Goal: Transaction & Acquisition: Book appointment/travel/reservation

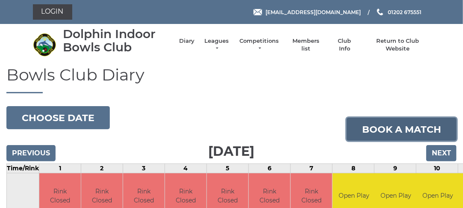
click at [395, 127] on link "Book a match" at bounding box center [402, 129] width 110 height 23
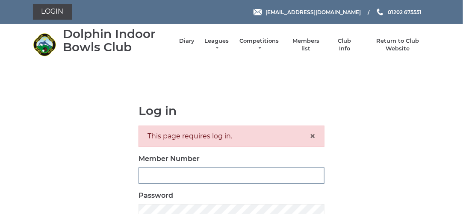
type input "3280"
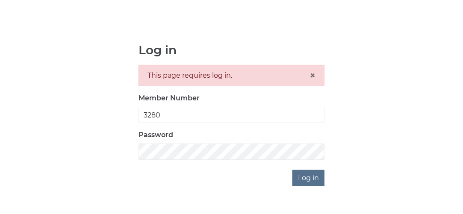
scroll to position [75, 0]
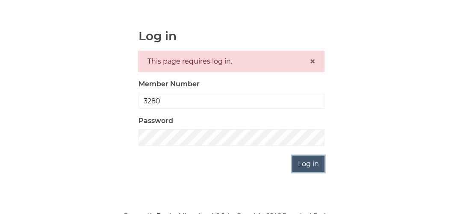
click at [312, 162] on input "Log in" at bounding box center [309, 164] width 32 height 16
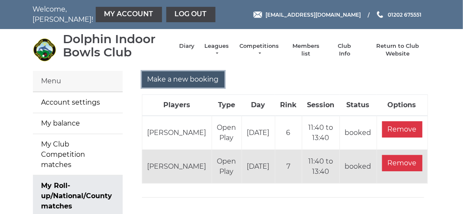
click at [180, 81] on input "Make a new booking" at bounding box center [183, 79] width 83 height 16
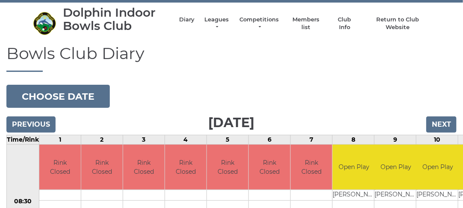
scroll to position [10, 0]
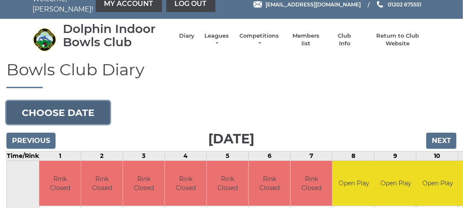
click at [70, 114] on button "Choose date" at bounding box center [58, 112] width 104 height 23
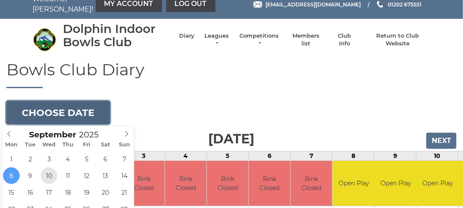
type input "2025-09-10"
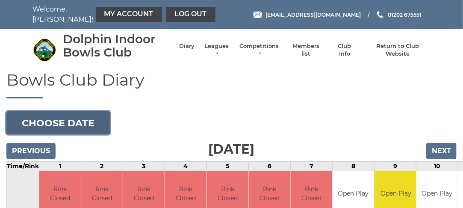
click at [53, 124] on button "Choose date" at bounding box center [58, 122] width 104 height 23
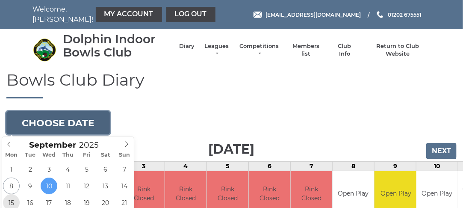
type input "2025-09-15"
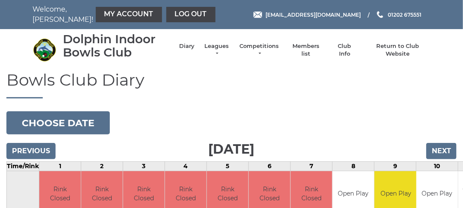
scroll to position [3, 0]
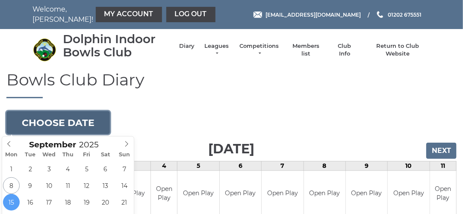
click at [80, 124] on button "Choose date" at bounding box center [58, 122] width 104 height 23
type input "[DATE]"
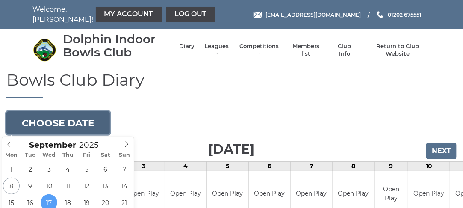
click at [90, 122] on button "Choose date" at bounding box center [58, 122] width 104 height 23
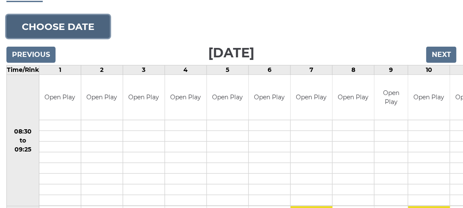
scroll to position [98, 0]
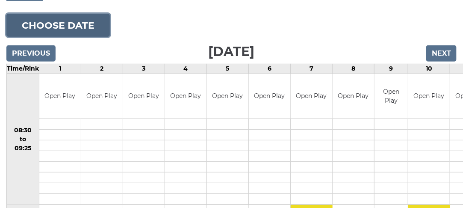
click at [95, 18] on button "Choose date" at bounding box center [58, 25] width 104 height 23
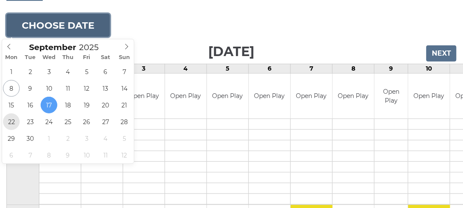
type input "2025-09-22"
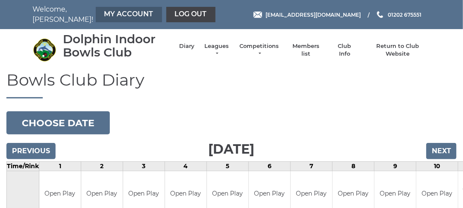
click at [103, 8] on link "My Account" at bounding box center [129, 14] width 66 height 15
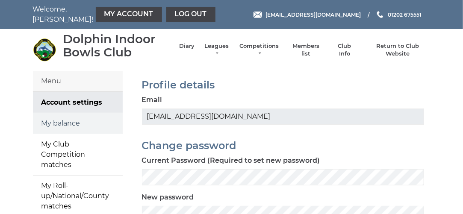
click at [78, 119] on link "My balance" at bounding box center [78, 123] width 90 height 21
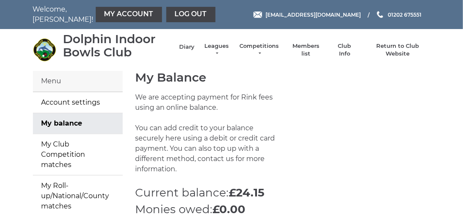
click at [190, 45] on link "Diary" at bounding box center [186, 47] width 15 height 8
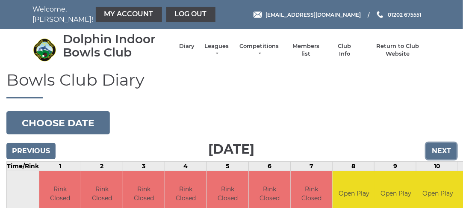
click at [448, 150] on input "Next" at bounding box center [442, 151] width 30 height 16
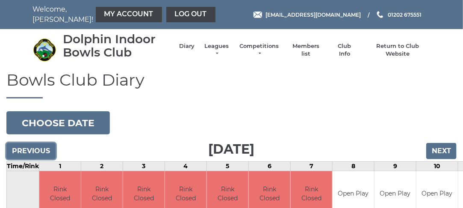
click at [27, 152] on input "Previous" at bounding box center [30, 151] width 49 height 16
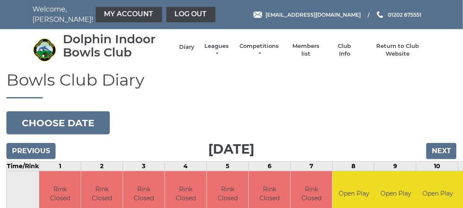
click at [191, 47] on link "Diary" at bounding box center [186, 47] width 15 height 8
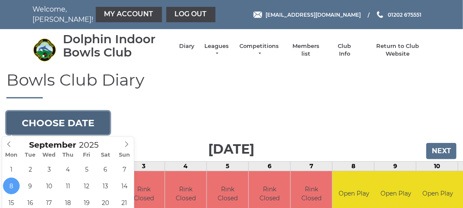
click at [77, 123] on button "Choose date" at bounding box center [58, 122] width 104 height 23
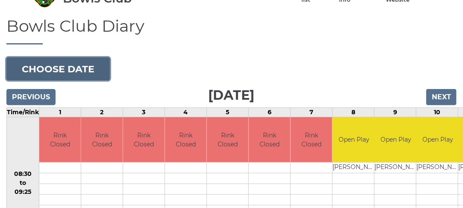
scroll to position [23, 0]
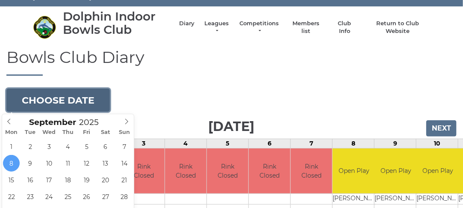
click at [45, 98] on button "Choose date" at bounding box center [58, 100] width 104 height 23
type input "[DATE]"
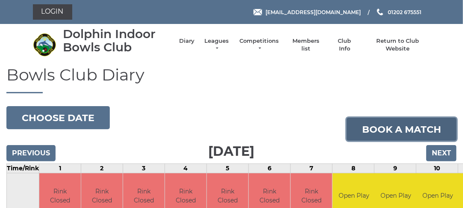
click at [374, 129] on link "Book a match" at bounding box center [402, 129] width 110 height 23
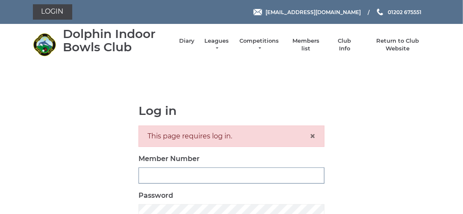
type input "3280"
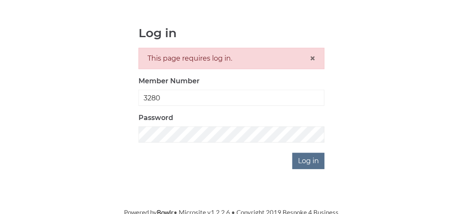
scroll to position [79, 0]
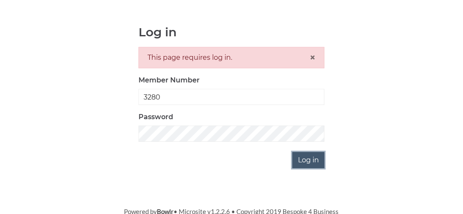
click at [314, 161] on input "Log in" at bounding box center [309, 160] width 32 height 16
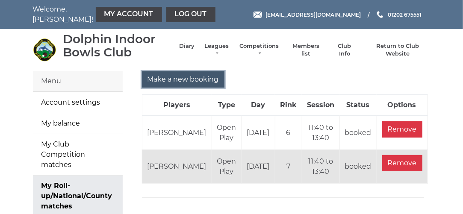
click at [177, 81] on input "Make a new booking" at bounding box center [183, 79] width 83 height 16
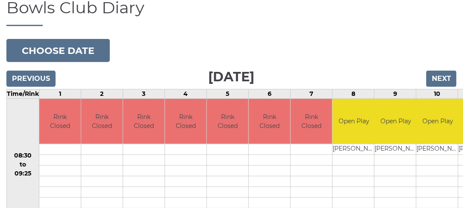
scroll to position [74, 0]
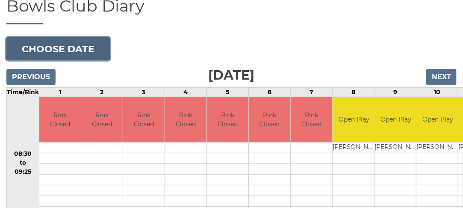
click at [69, 47] on button "Choose date" at bounding box center [58, 48] width 104 height 23
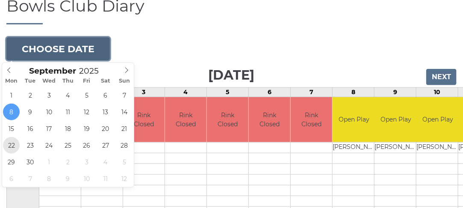
type input "[DATE]"
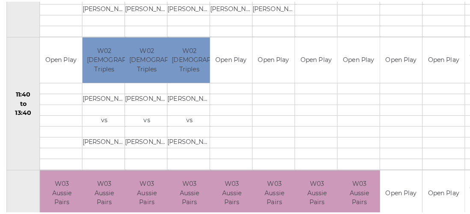
scroll to position [399, 0]
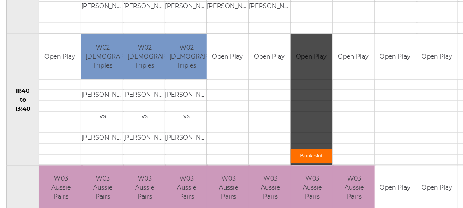
click at [313, 156] on link "Book slot" at bounding box center [312, 156] width 42 height 14
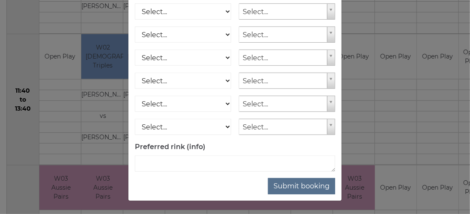
scroll to position [181, 0]
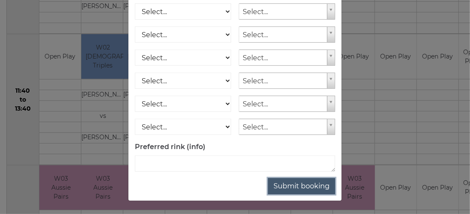
click at [306, 189] on button "Submit booking" at bounding box center [301, 186] width 67 height 16
